Goal: Task Accomplishment & Management: Use online tool/utility

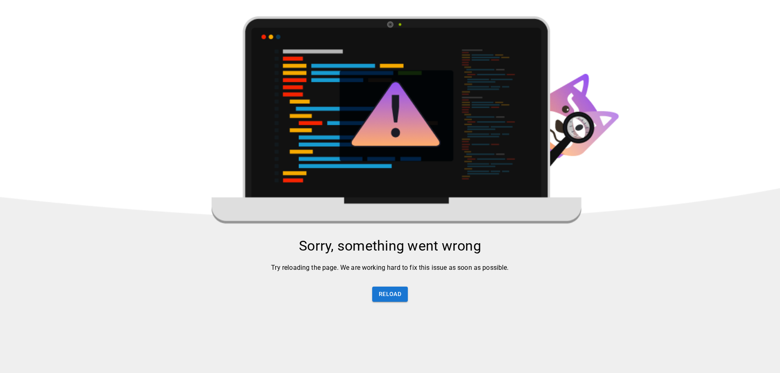
click at [405, 309] on div "Sorry, something went wrong Try reloading the page. We are working hard to fix …" at bounding box center [390, 274] width 780 height 74
click at [384, 299] on button "Reload" at bounding box center [390, 294] width 36 height 15
